Goal: Task Accomplishment & Management: Use online tool/utility

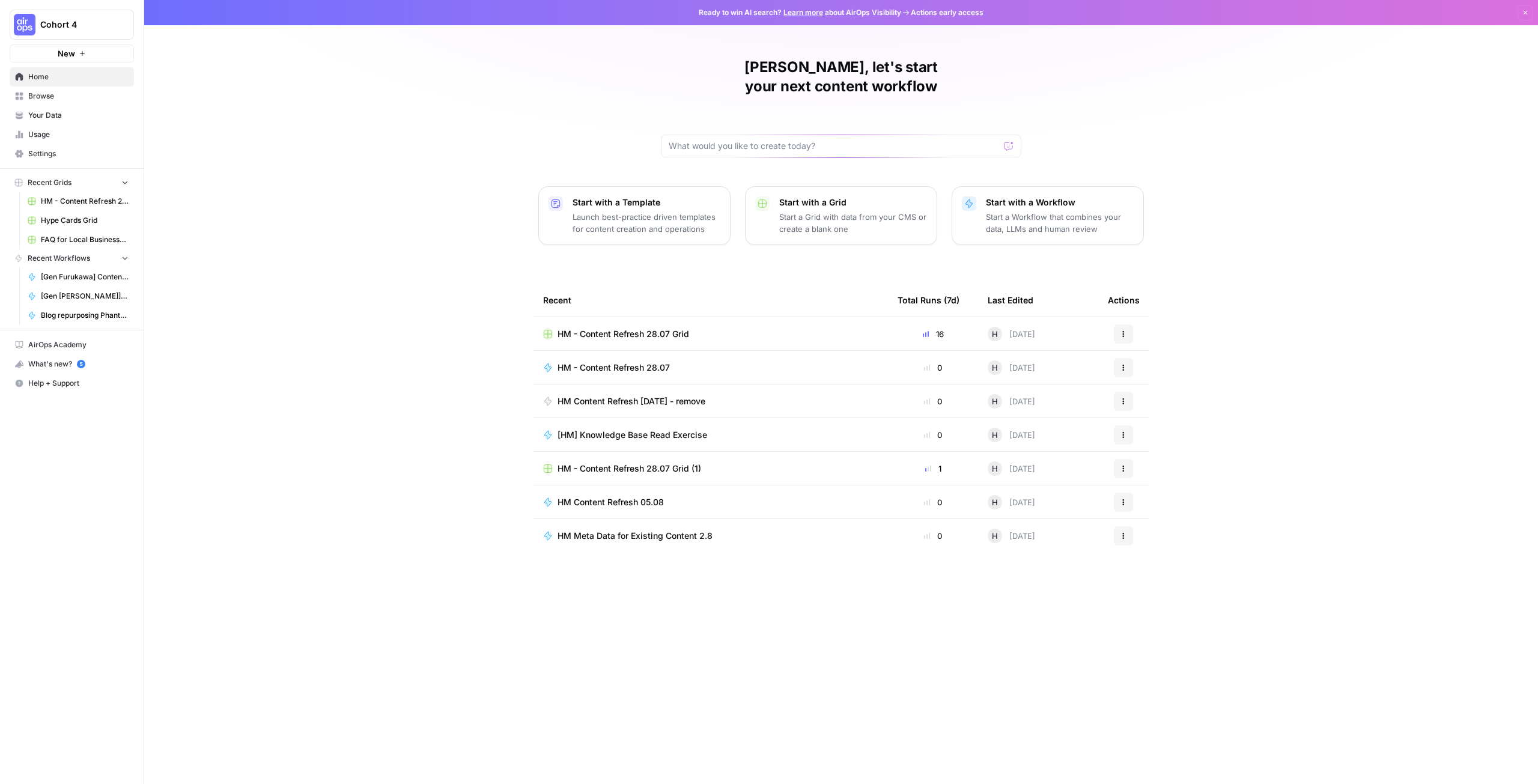
click at [642, 328] on span "HM - Content Refresh 28.07 Grid" at bounding box center [623, 334] width 131 height 12
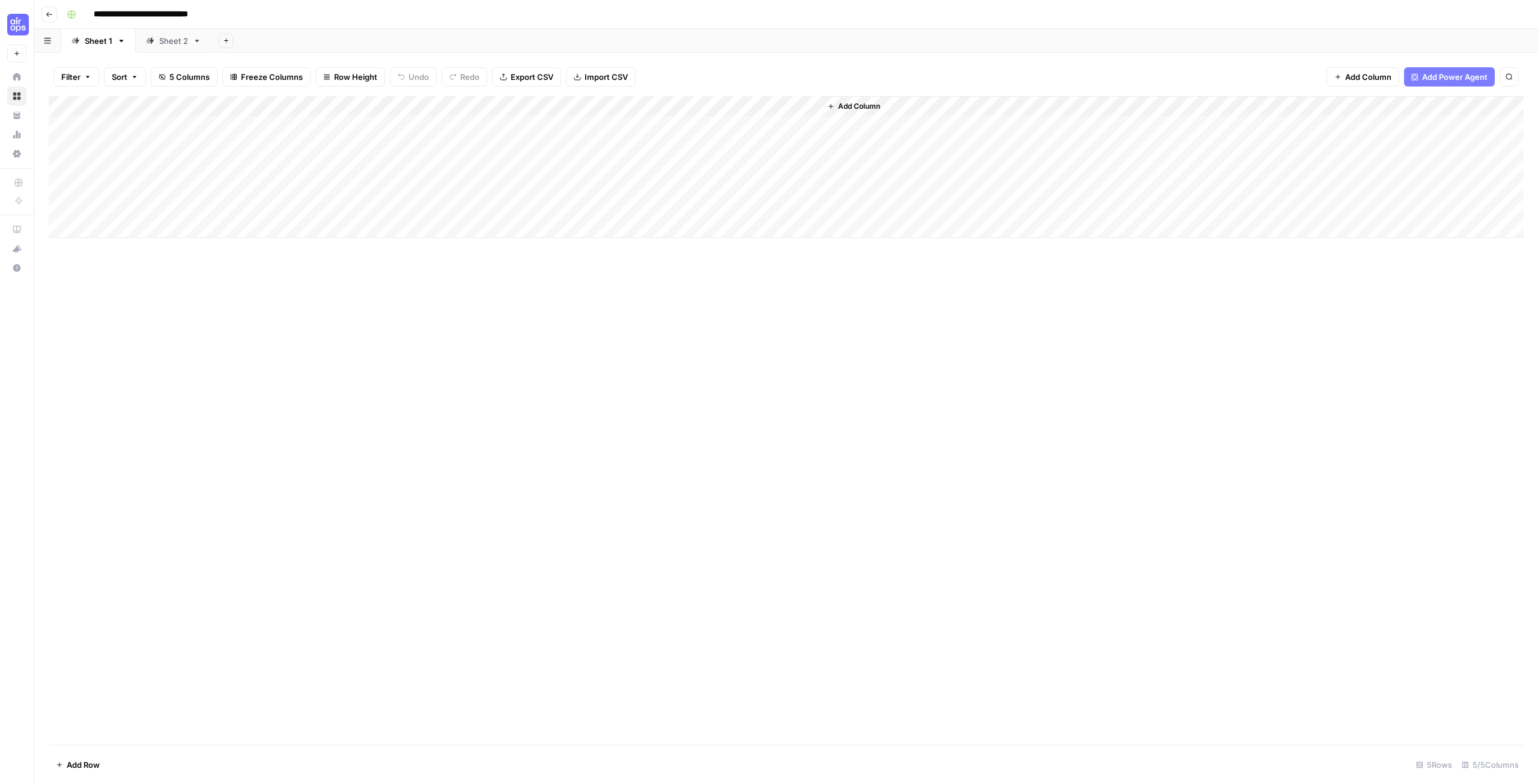
click at [172, 46] on div "Sheet 2" at bounding box center [173, 41] width 29 height 12
click at [127, 458] on div "Add Column" at bounding box center [786, 280] width 1475 height 367
click at [124, 457] on textarea at bounding box center [163, 454] width 192 height 17
type textarea "**********"
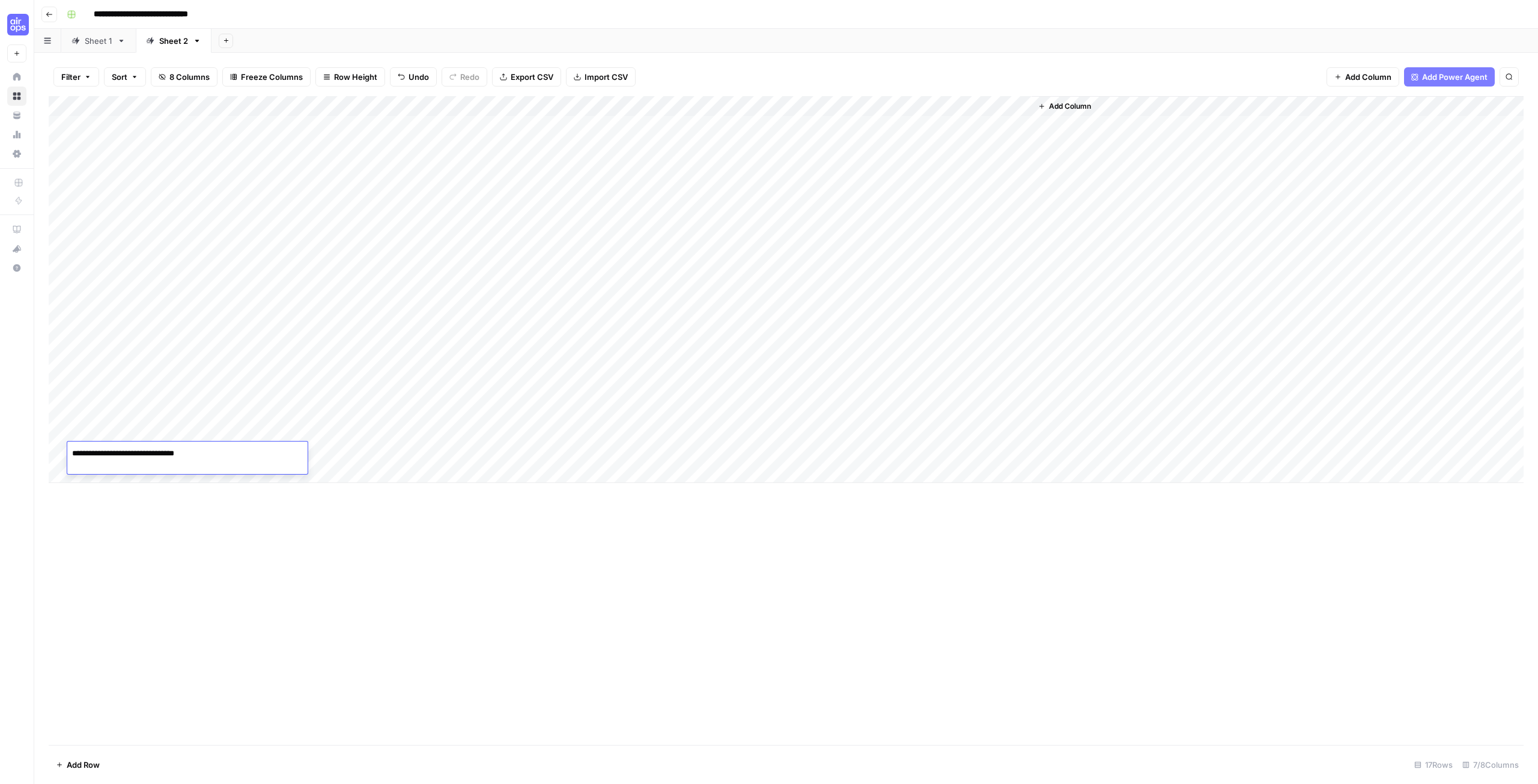
click at [297, 455] on div "Add Column" at bounding box center [786, 290] width 1475 height 387
click at [298, 455] on div "Add Column" at bounding box center [786, 290] width 1475 height 387
click at [298, 455] on textarea at bounding box center [305, 454] width 192 height 17
type textarea "**********"
click at [464, 452] on div "Add Column" at bounding box center [786, 290] width 1475 height 387
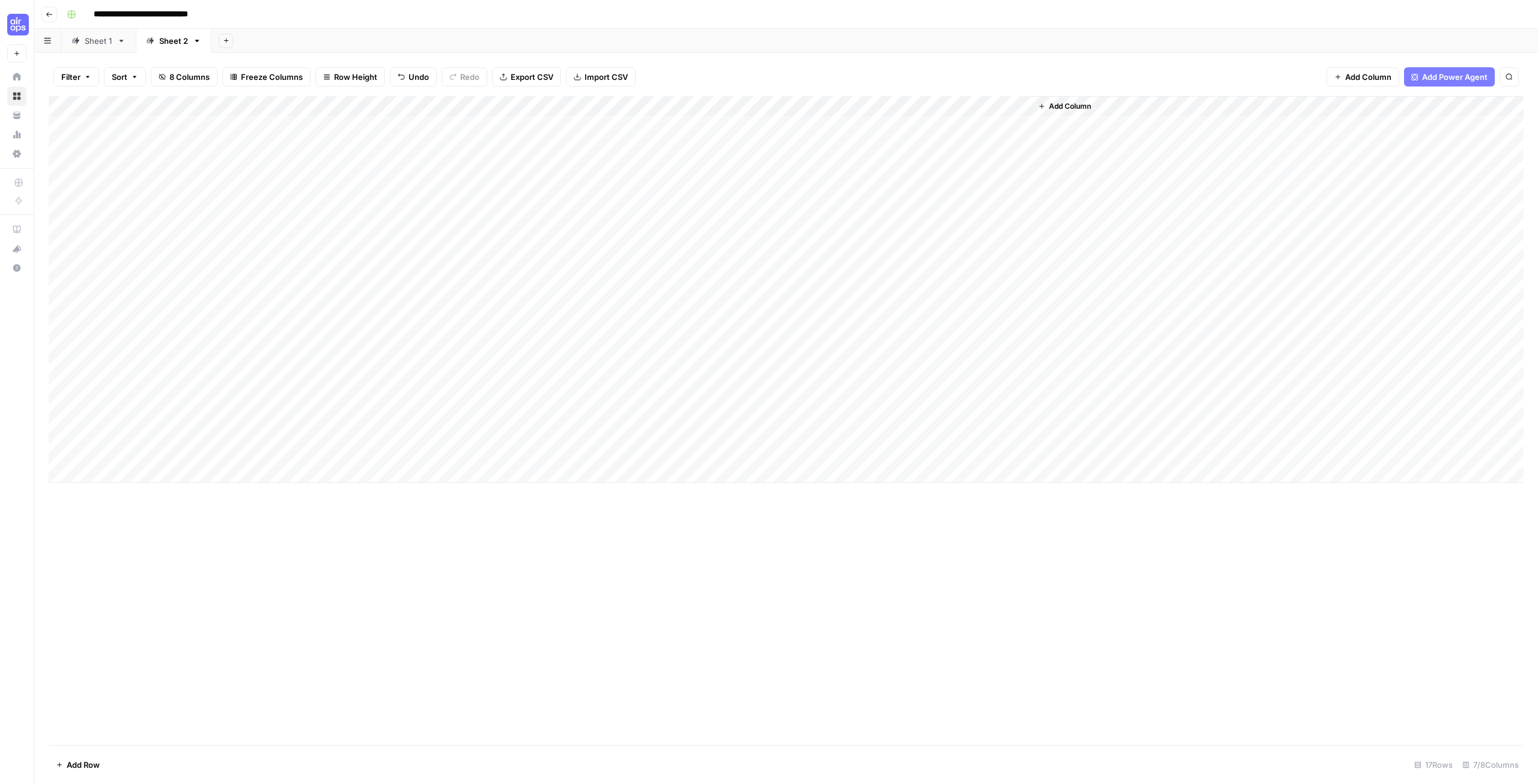
click at [464, 452] on div "Add Column" at bounding box center [786, 290] width 1475 height 387
type textarea "**********"
click at [819, 649] on div "Add Column" at bounding box center [786, 421] width 1475 height 649
click at [560, 450] on div "Add Column" at bounding box center [786, 290] width 1475 height 387
click at [837, 454] on div "Add Column" at bounding box center [786, 290] width 1475 height 387
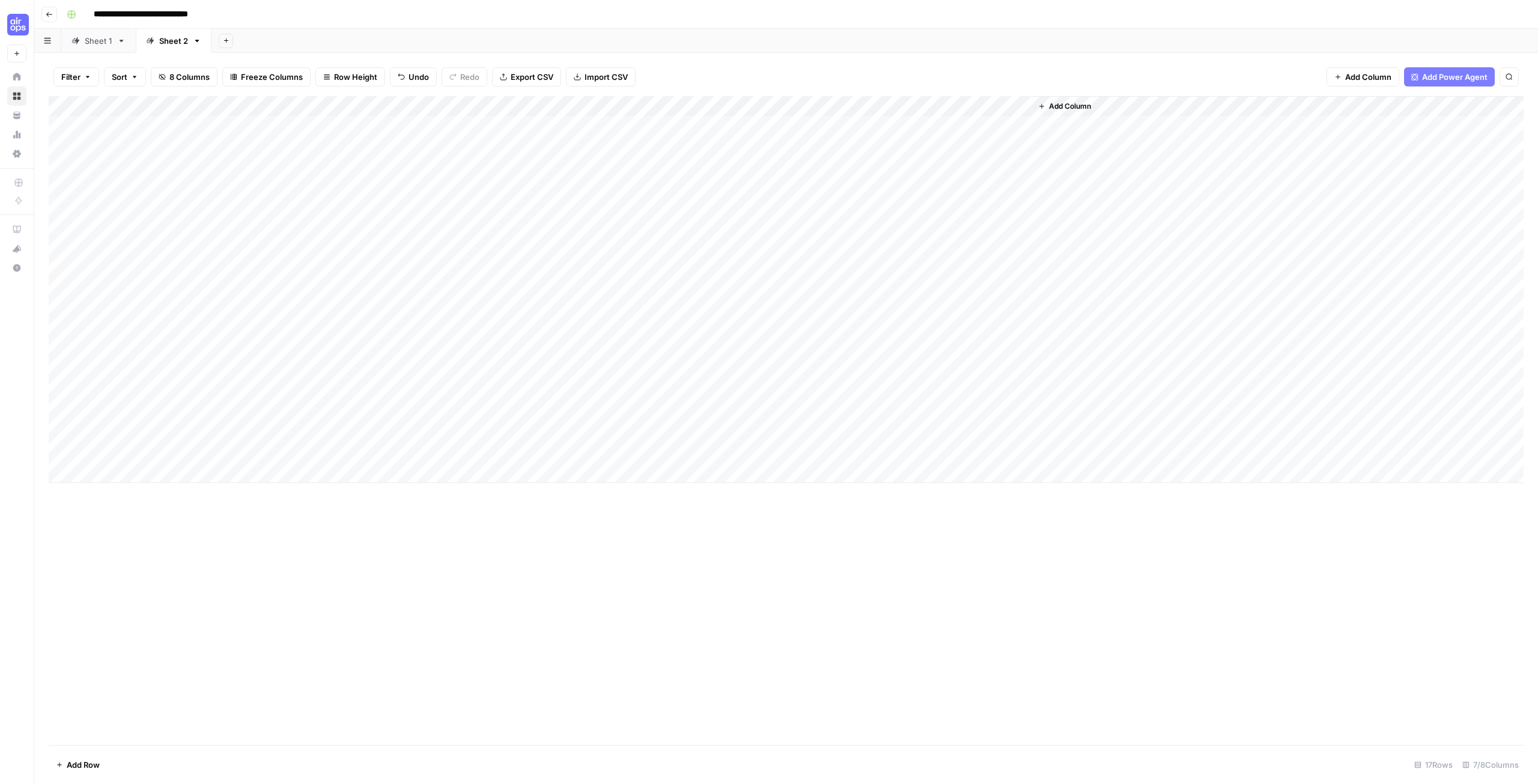
click at [884, 454] on div "Add Column" at bounding box center [786, 290] width 1475 height 387
click at [884, 454] on textarea "**********" at bounding box center [888, 471] width 240 height 53
click at [977, 584] on div "Add Column" at bounding box center [786, 421] width 1475 height 649
click at [998, 449] on div "Add Column" at bounding box center [786, 290] width 1475 height 387
click at [1016, 450] on div "Add Column" at bounding box center [786, 290] width 1475 height 387
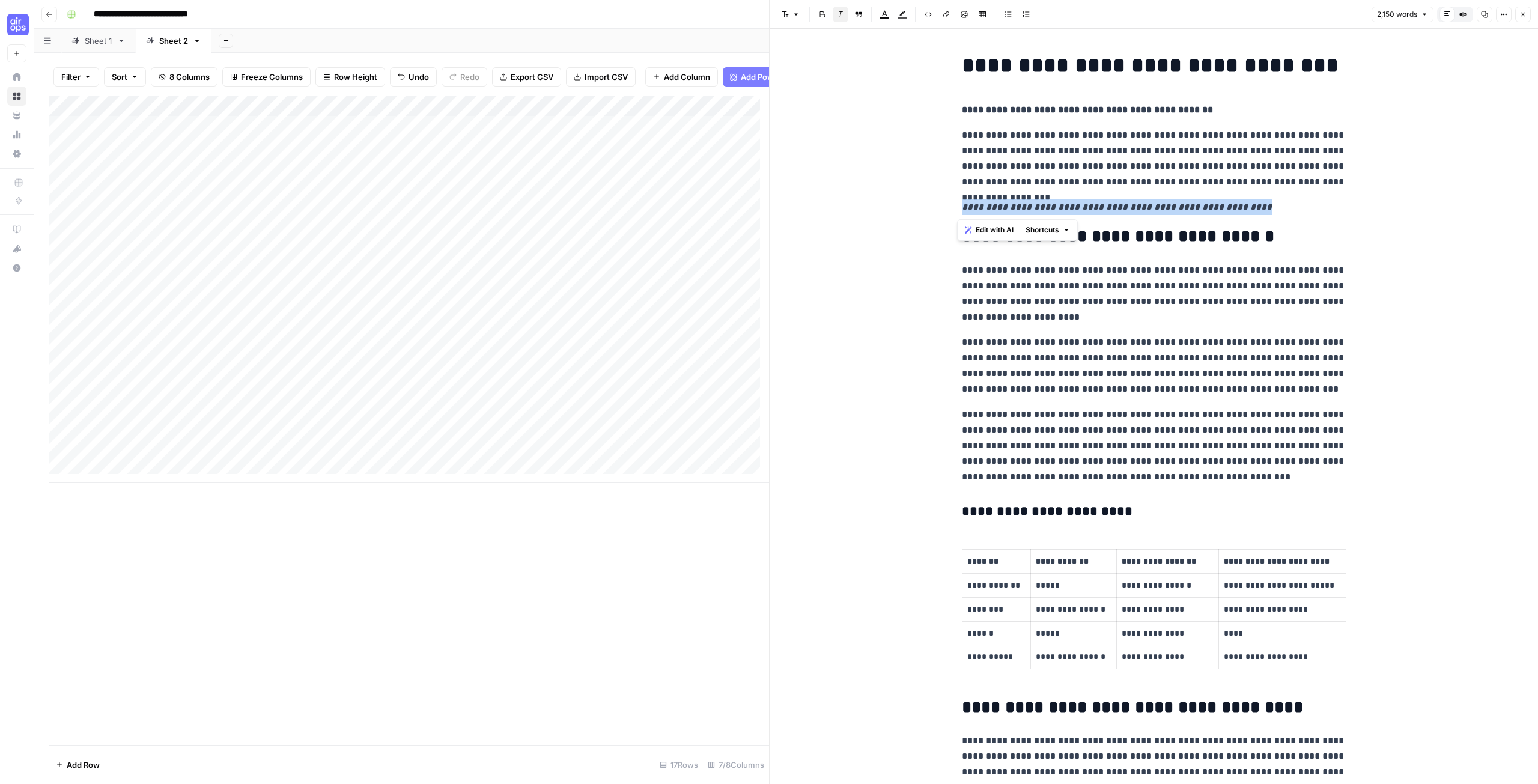
drag, startPoint x: 1278, startPoint y: 202, endPoint x: 941, endPoint y: 204, distance: 337.0
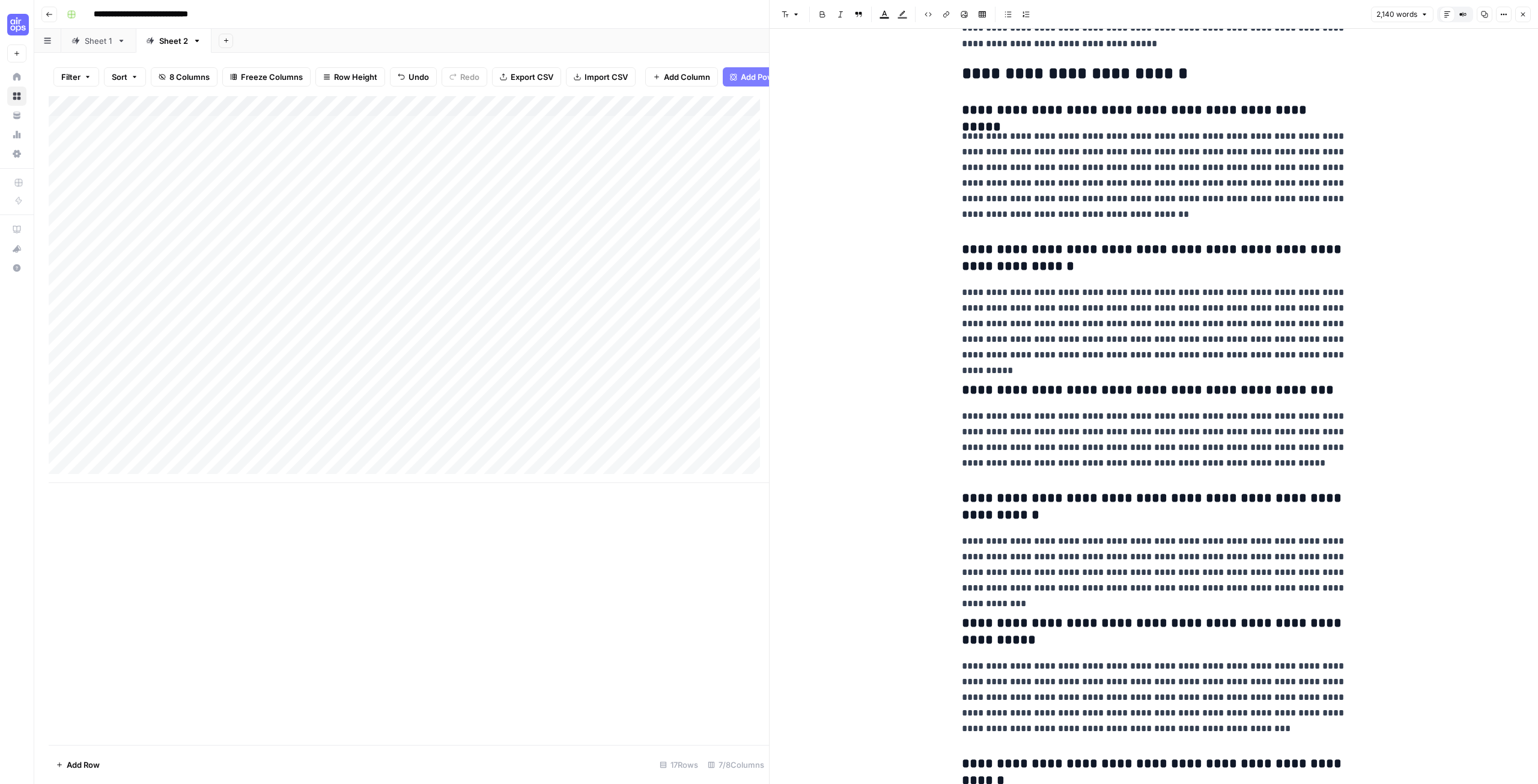
scroll to position [4145, 0]
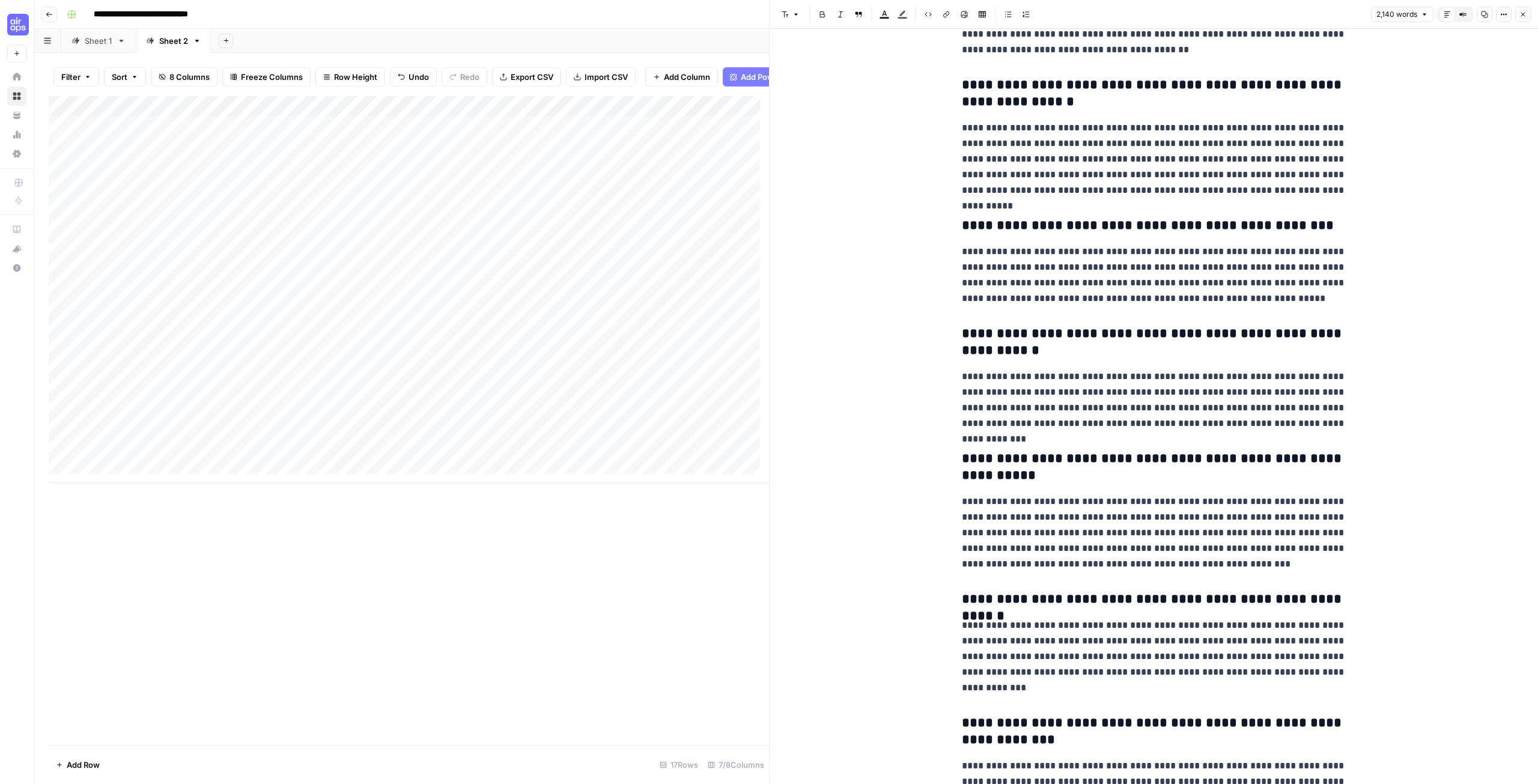
click at [1527, 13] on button "Close" at bounding box center [1523, 14] width 16 height 16
